Goal: Information Seeking & Learning: Learn about a topic

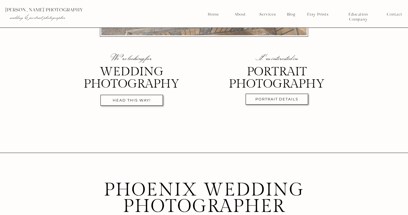
scroll to position [199, 0]
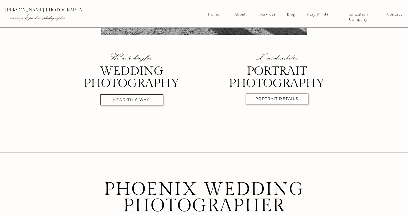
click at [120, 95] on div at bounding box center [132, 99] width 62 height 11
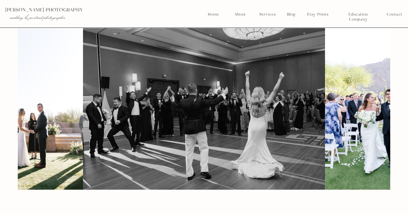
scroll to position [397, 0]
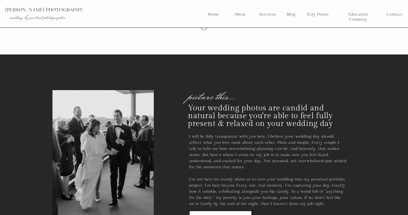
scroll to position [750, 0]
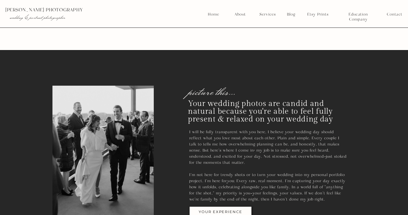
click at [267, 15] on nav "Services" at bounding box center [267, 14] width 21 height 5
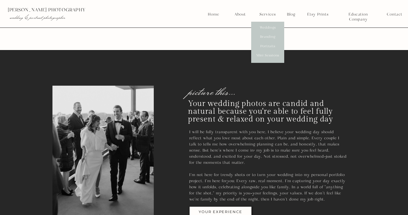
click at [268, 30] on nav "Weddings" at bounding box center [268, 27] width 21 height 5
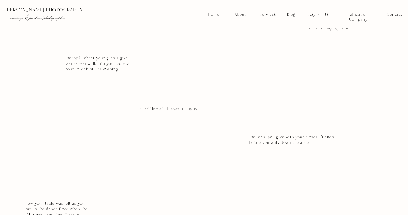
scroll to position [1862, 0]
